Goal: Complete application form

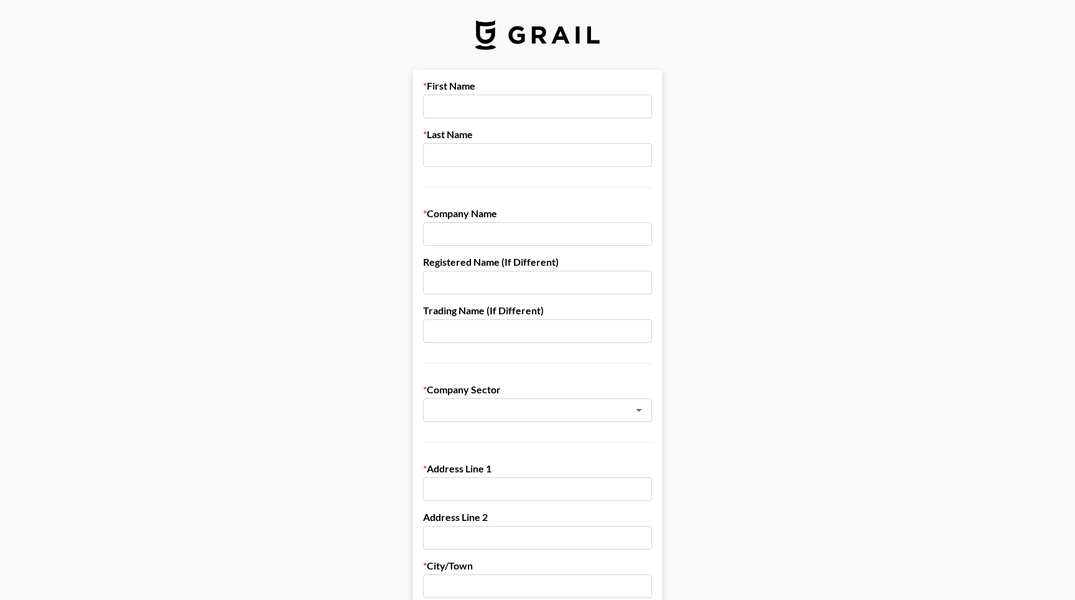
click at [460, 109] on input "text" at bounding box center [537, 107] width 229 height 24
type input "[PERSON_NAME]"
type input "Radouan"
click at [491, 226] on input "text" at bounding box center [537, 234] width 229 height 24
type input "Grapper Enteprises SL"
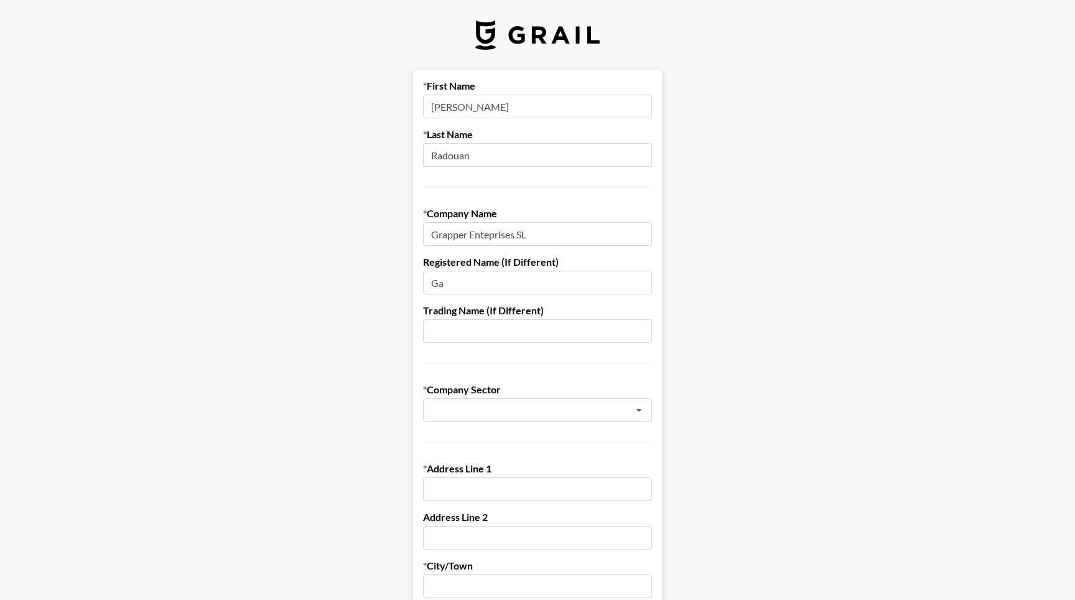
type input "G"
type input "OHREACH"
click at [376, 276] on main "First Name [PERSON_NAME] Last Name Radouan Company Name Grapper Enteprises SL R…" at bounding box center [537, 607] width 1055 height 1074
click at [483, 287] on input "OHREACH" at bounding box center [537, 283] width 229 height 24
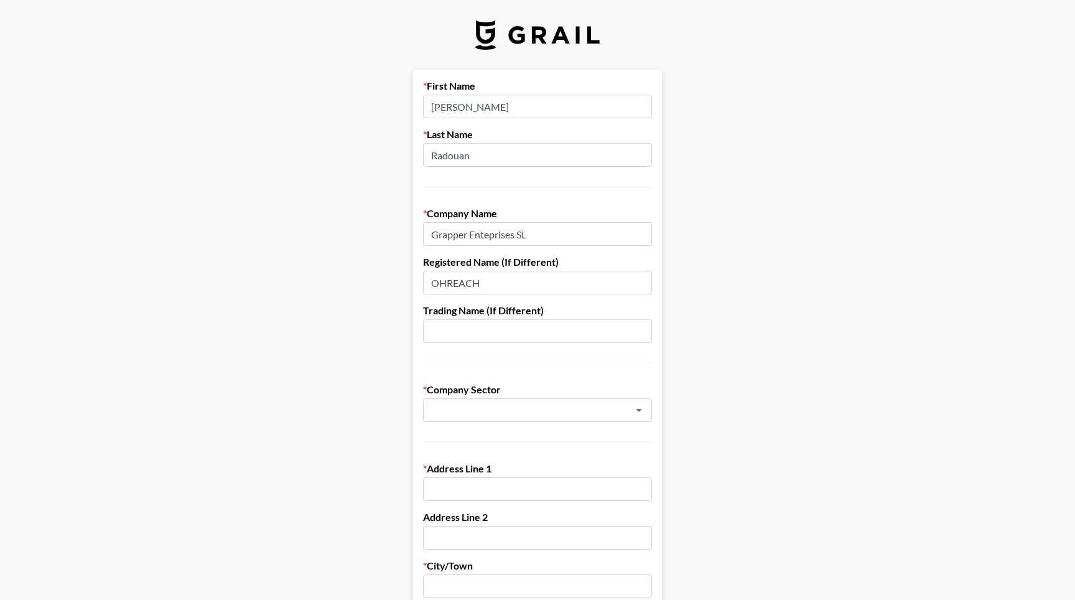
click at [483, 287] on input "OHREACH" at bounding box center [537, 283] width 229 height 24
click at [445, 231] on input "Grapper Enteprises SL" at bounding box center [537, 234] width 229 height 24
type input "OHREACH"
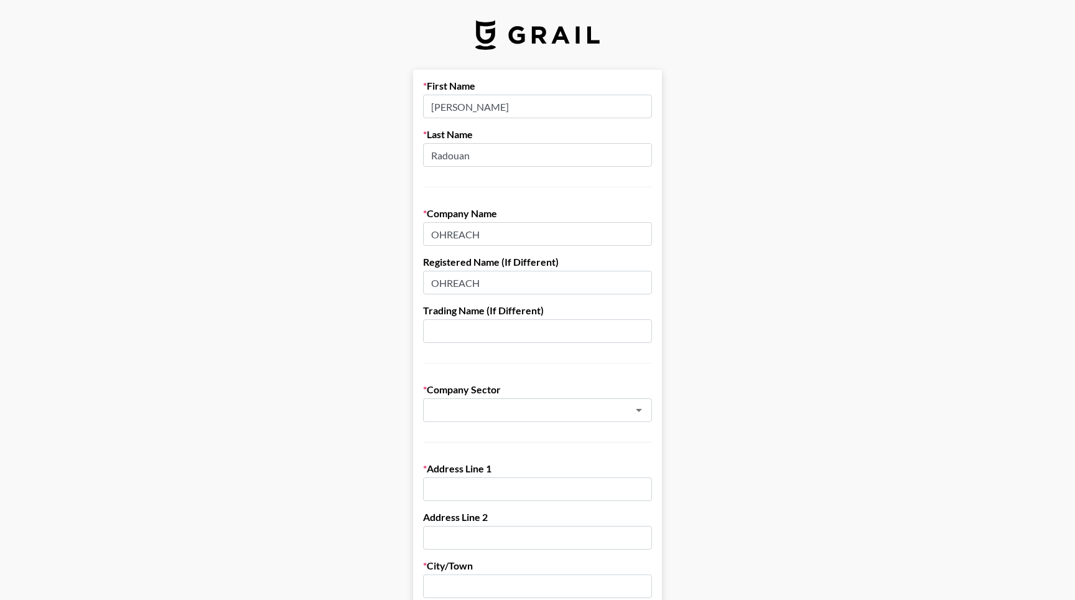
click at [469, 288] on input "OHREACH" at bounding box center [537, 283] width 229 height 24
click at [493, 417] on div "​" at bounding box center [537, 410] width 229 height 24
type input "Grapper Enterprises SL"
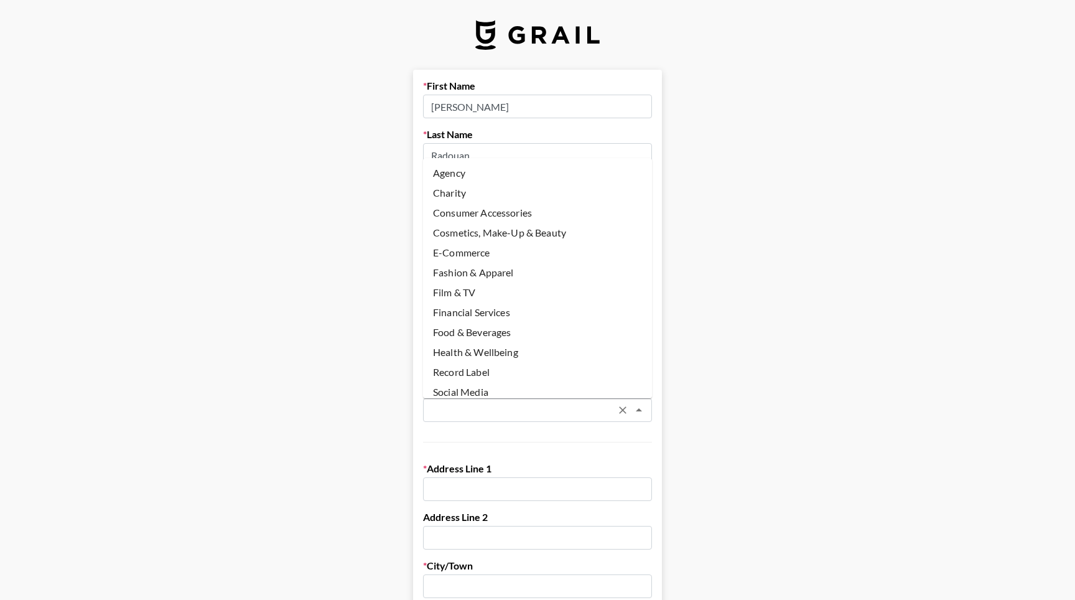
click at [480, 171] on li "Agency" at bounding box center [537, 173] width 229 height 20
type input "Agency"
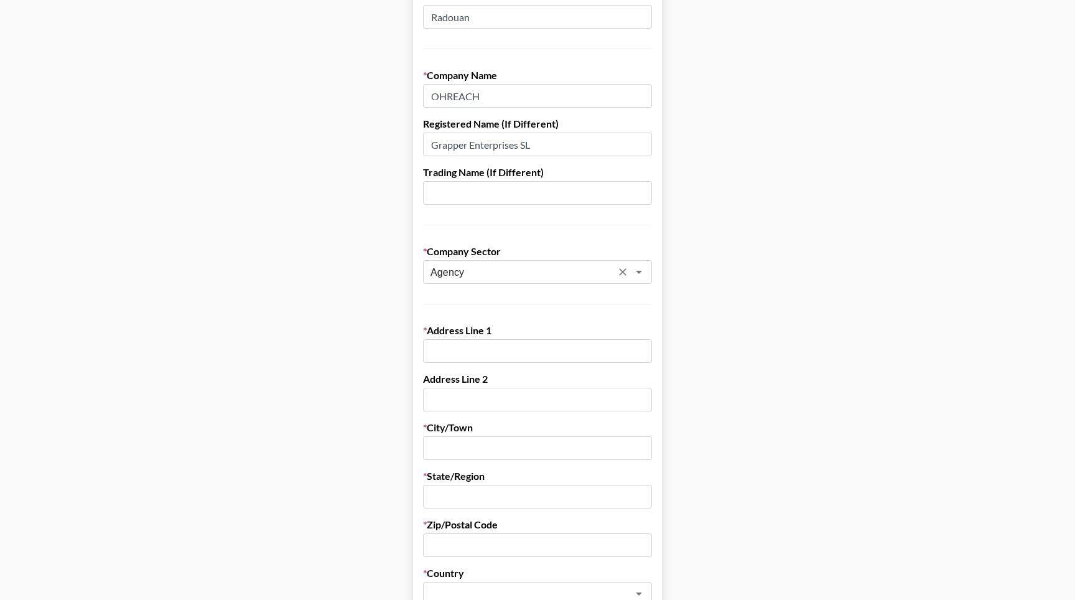
scroll to position [151, 0]
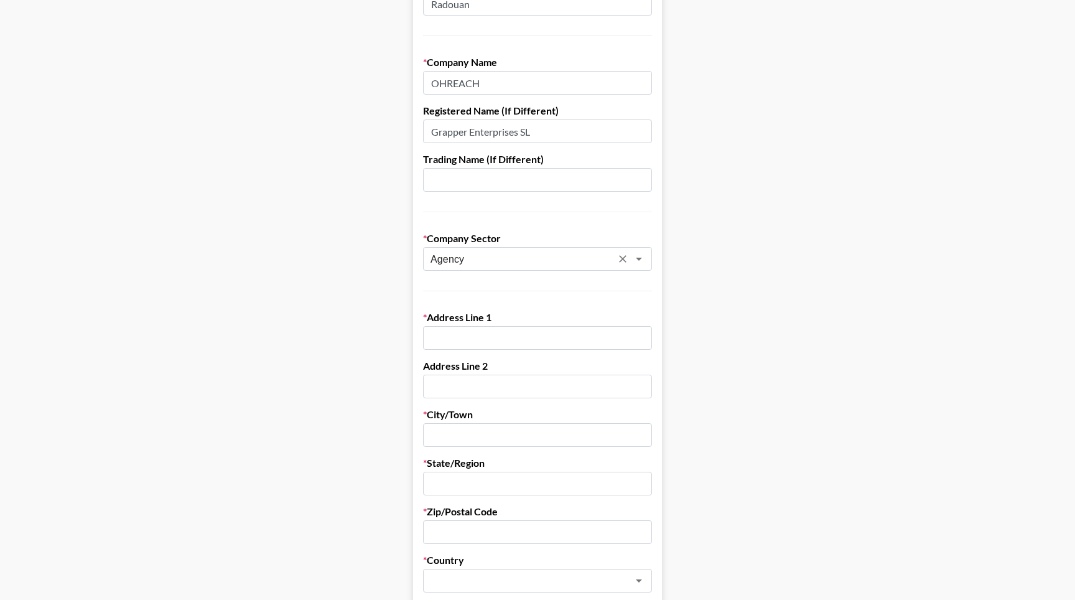
click at [458, 336] on input "text" at bounding box center [537, 338] width 229 height 24
paste input "[STREET_ADDRESS]"
type input "[STREET_ADDRESS]"
click at [432, 435] on input "text" at bounding box center [537, 435] width 229 height 24
type input "[GEOGRAPHIC_DATA]"
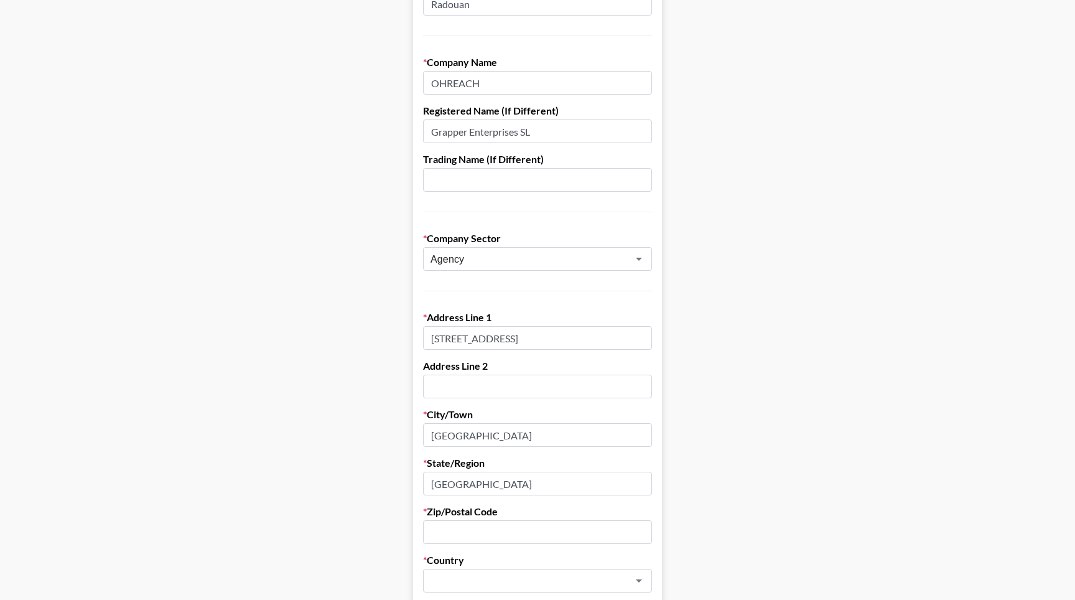
type input "[GEOGRAPHIC_DATA]"
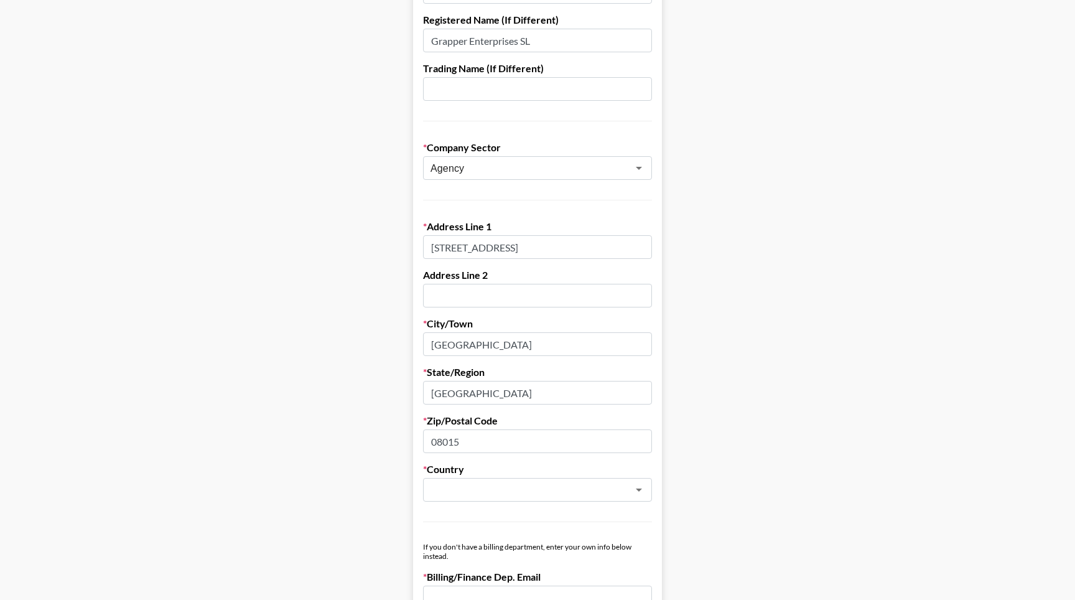
scroll to position [284, 0]
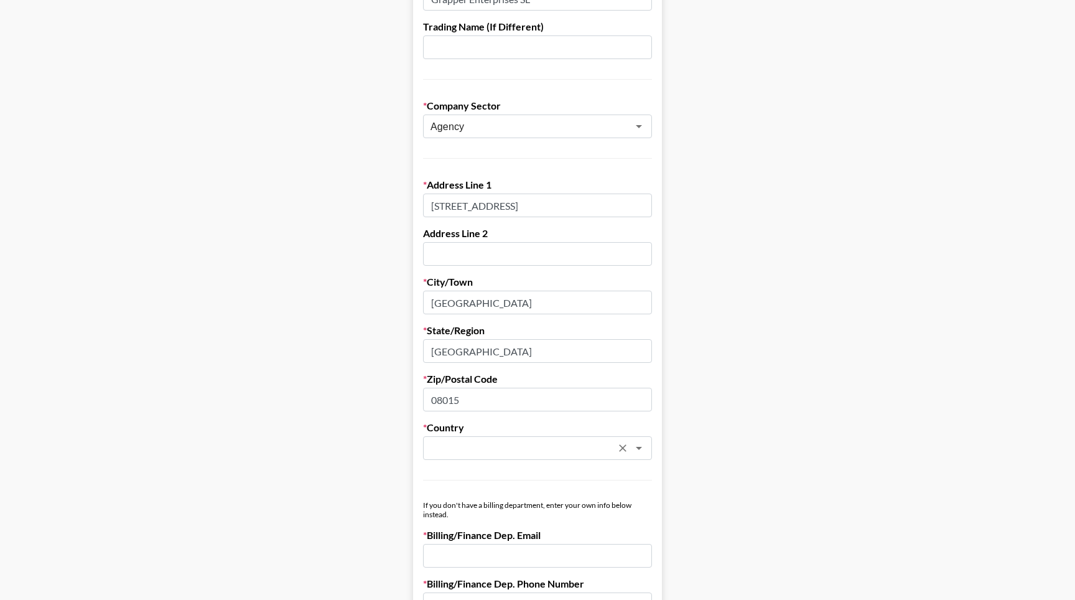
type input "08015"
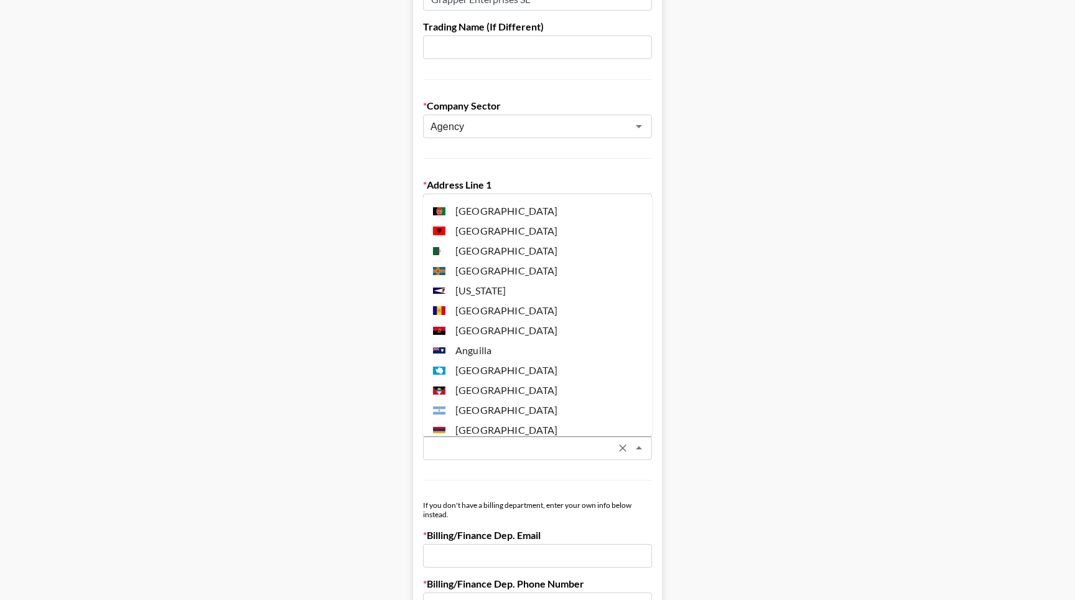
click at [445, 442] on input "text" at bounding box center [520, 448] width 181 height 14
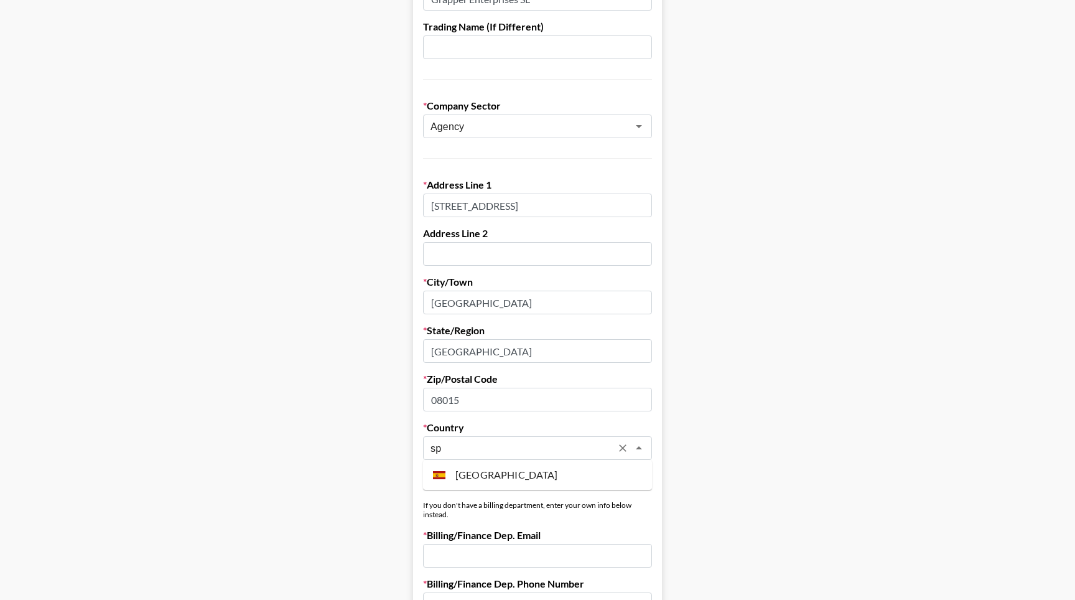
click at [496, 468] on li "[GEOGRAPHIC_DATA]" at bounding box center [537, 475] width 229 height 20
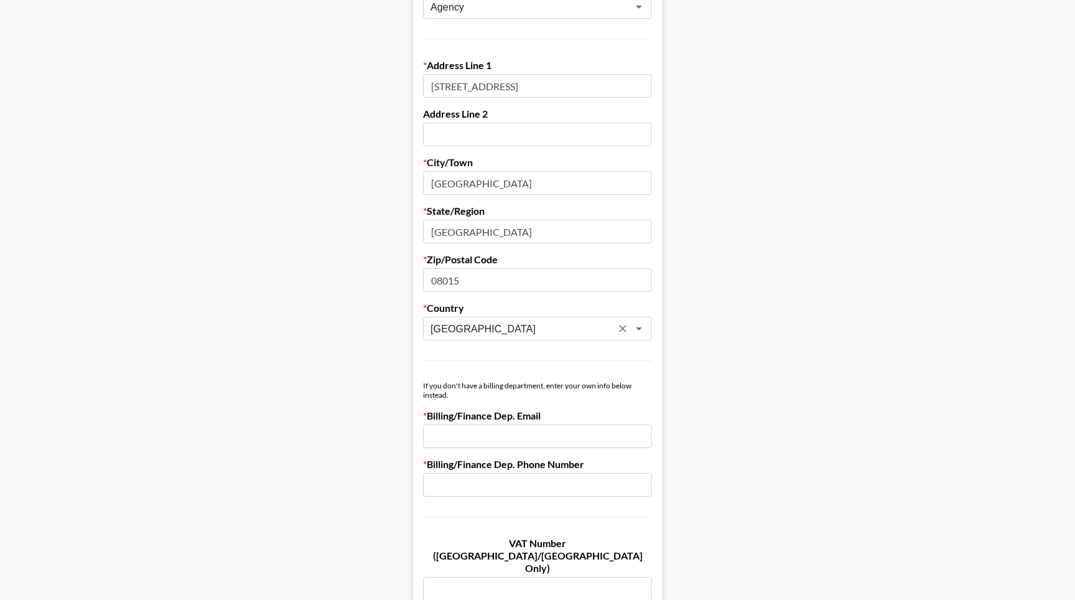
scroll to position [412, 0]
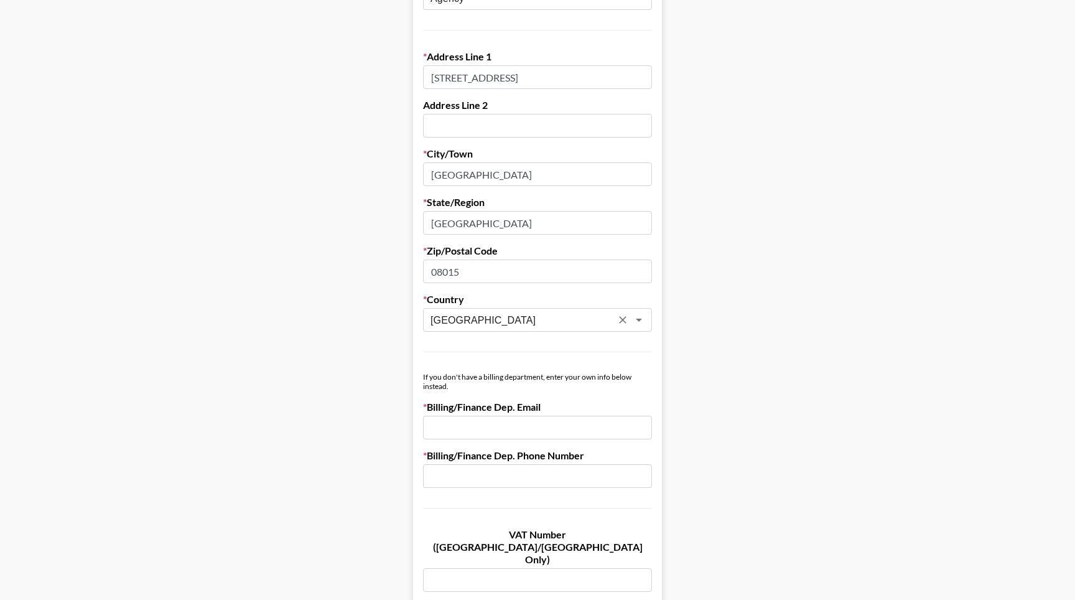
type input "[GEOGRAPHIC_DATA]"
click at [451, 422] on input "email" at bounding box center [537, 427] width 229 height 24
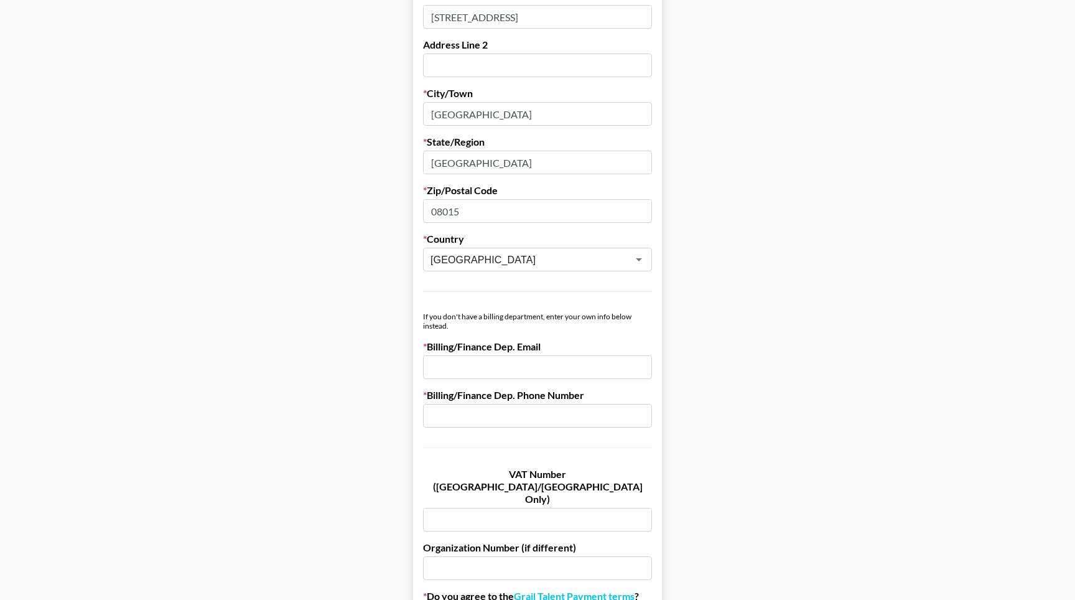
scroll to position [476, 0]
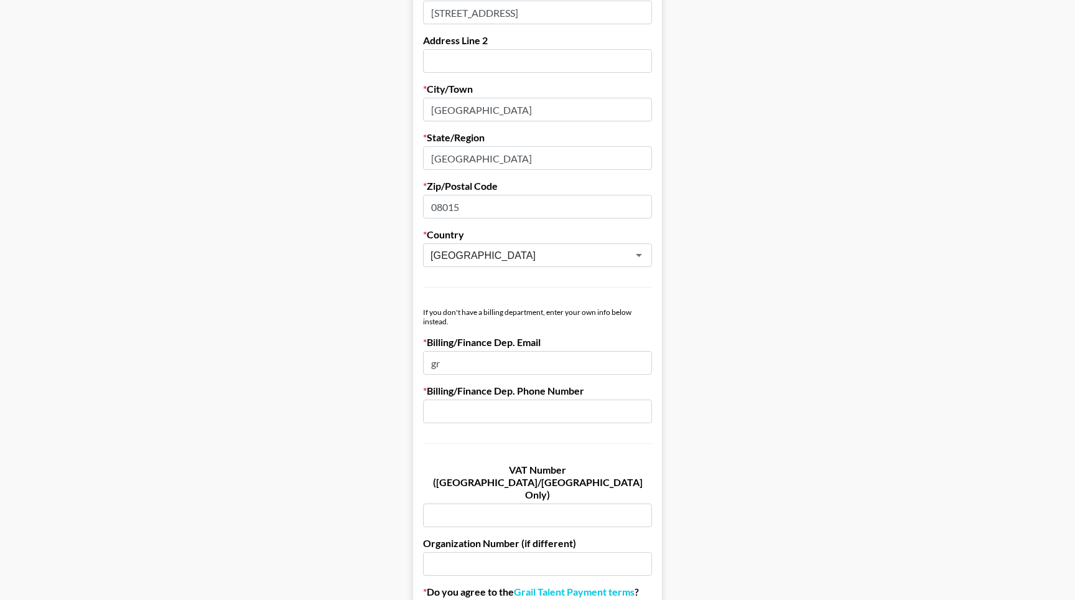
type input "g"
type input "a"
type input "[PERSON_NAME][EMAIL_ADDRESS][DOMAIN_NAME]"
type input "[PHONE_NUMBER]"
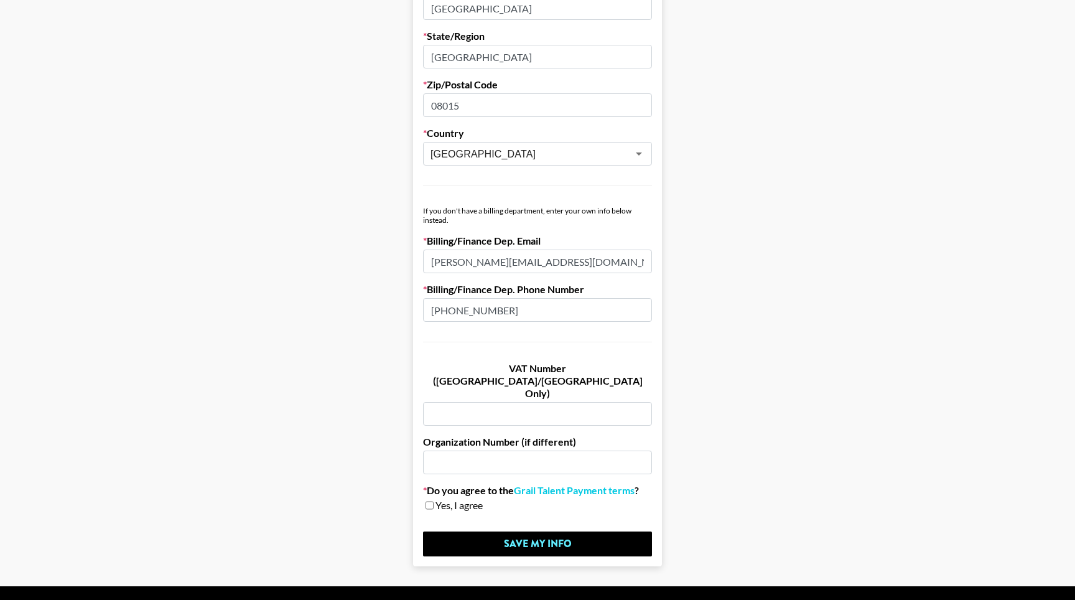
scroll to position [587, 0]
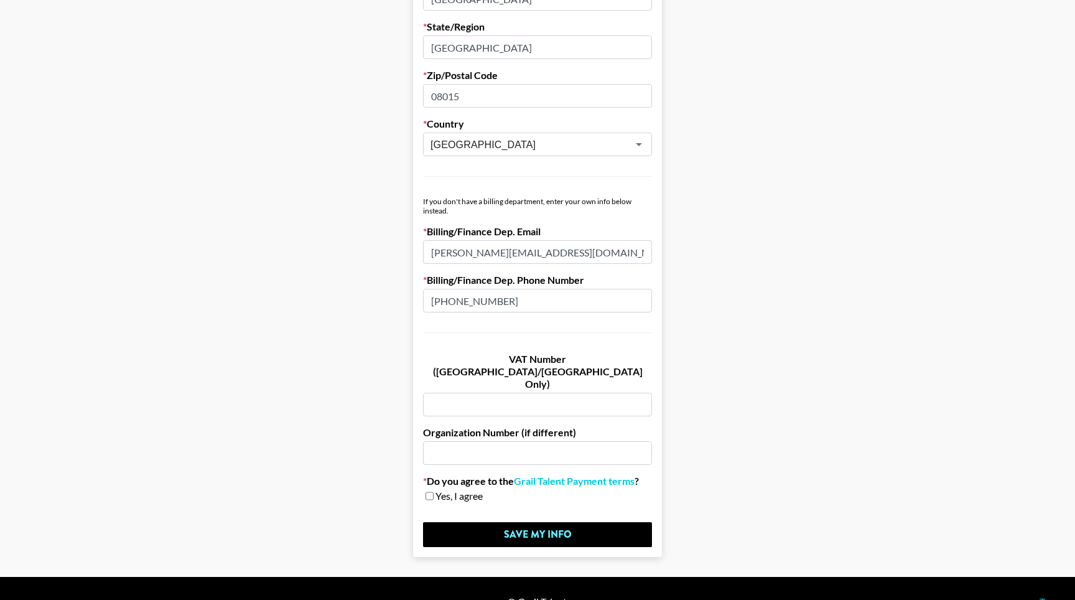
paste input "ESB75356469"
type input "ESB75356469"
click at [449, 441] on input "text" at bounding box center [537, 453] width 229 height 24
click at [428, 491] on input "checkbox" at bounding box center [429, 495] width 8 height 9
checkbox input "true"
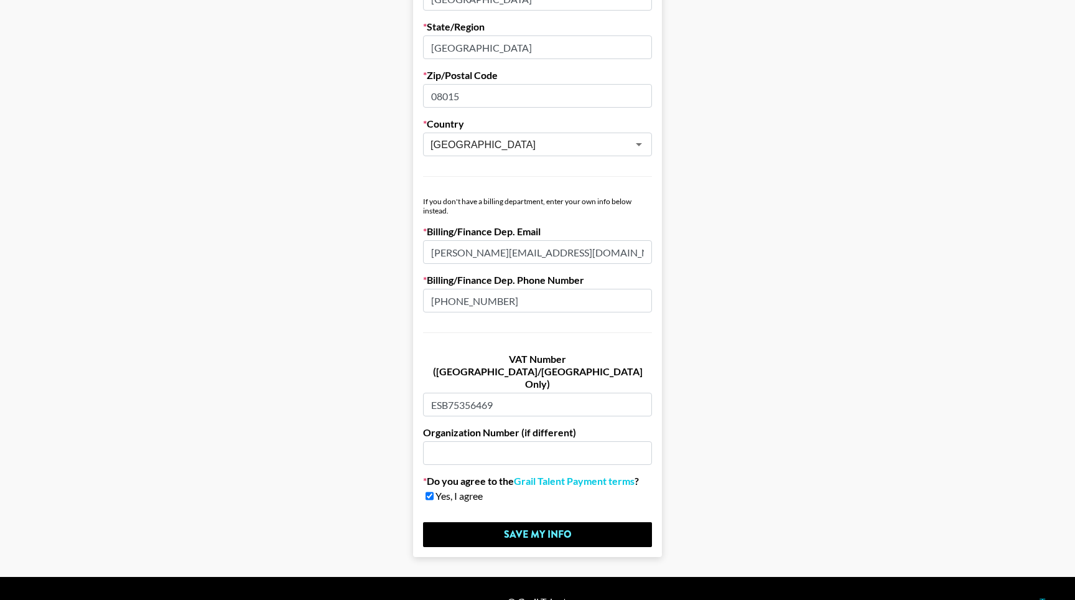
click at [471, 441] on input "text" at bounding box center [537, 453] width 229 height 24
drag, startPoint x: 486, startPoint y: 378, endPoint x: 563, endPoint y: 379, distance: 77.1
click at [563, 392] on input "ESB75356469" at bounding box center [537, 404] width 229 height 24
click at [502, 441] on input "text" at bounding box center [537, 453] width 229 height 24
paste input "B75356469"
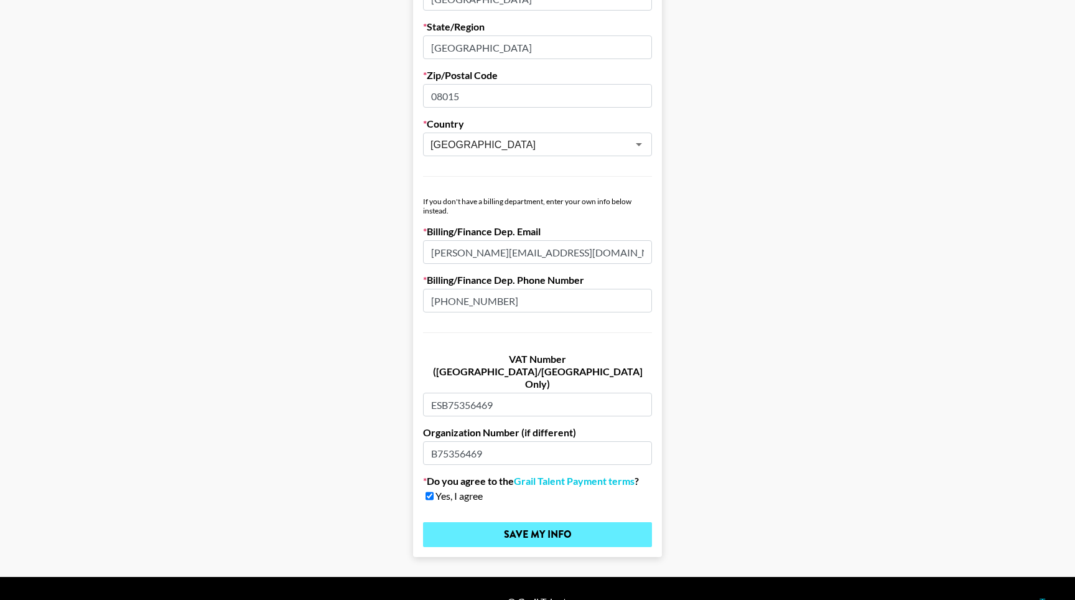
type input "B75356469"
click at [485, 522] on input "Save My Info" at bounding box center [537, 534] width 229 height 25
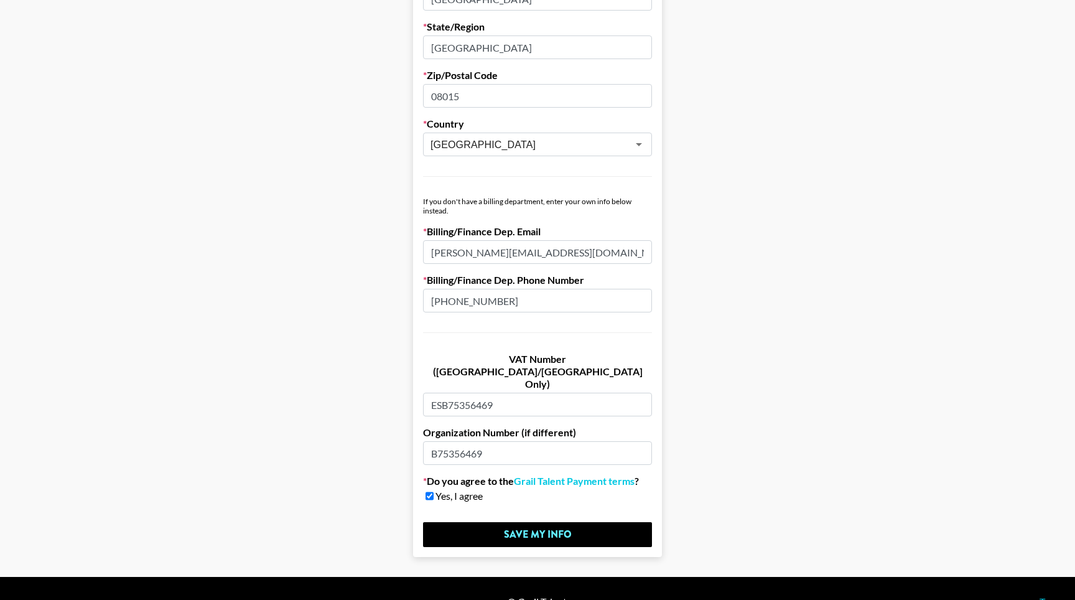
scroll to position [0, 0]
